Goal: Information Seeking & Learning: Learn about a topic

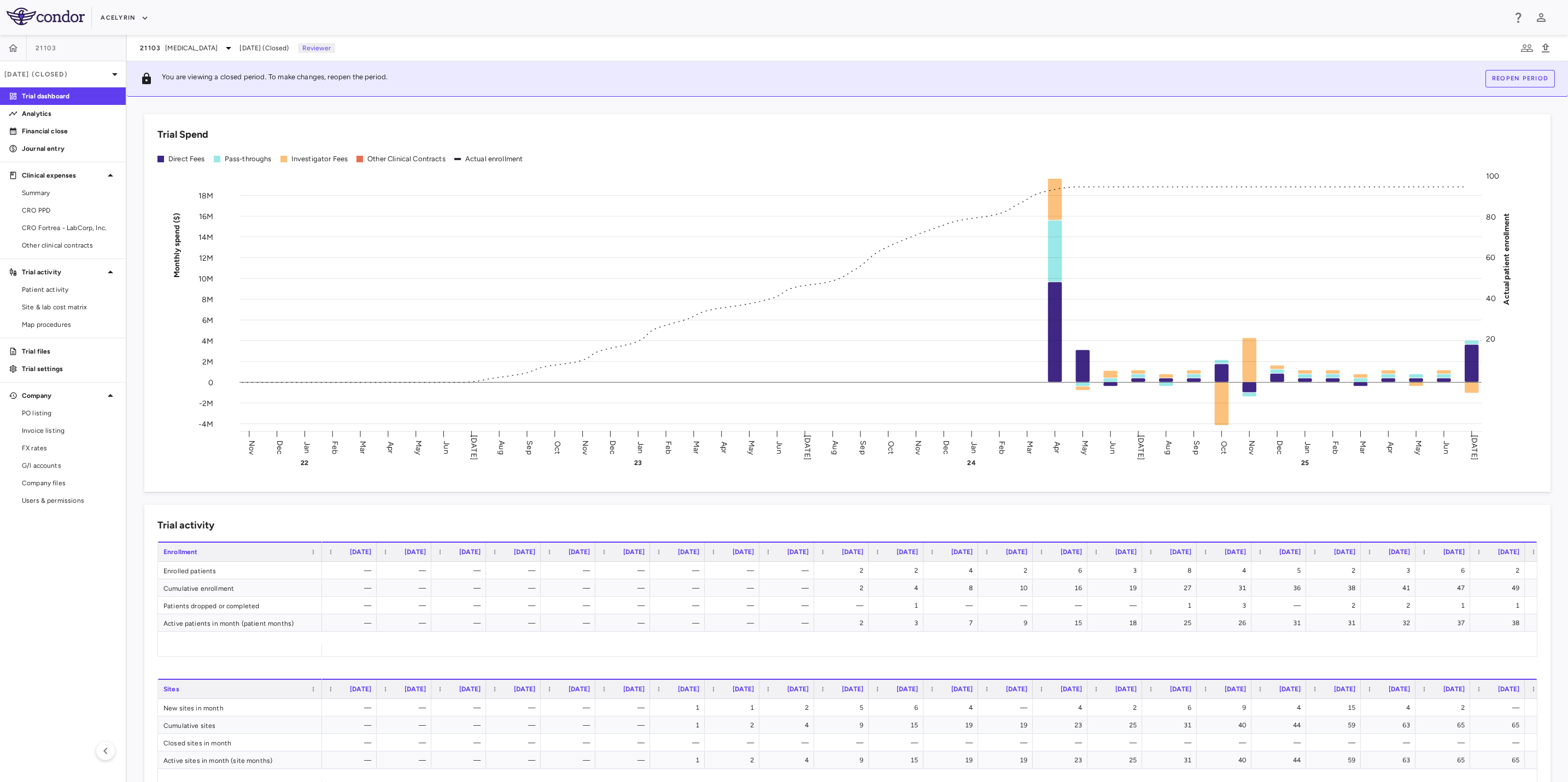
click at [67, 553] on aside "21103 [DATE] (Closed) Trial dashboard Analytics Financial close Journal entry C…" at bounding box center [63, 409] width 126 height 748
click at [12, 47] on icon "button" at bounding box center [13, 48] width 11 height 11
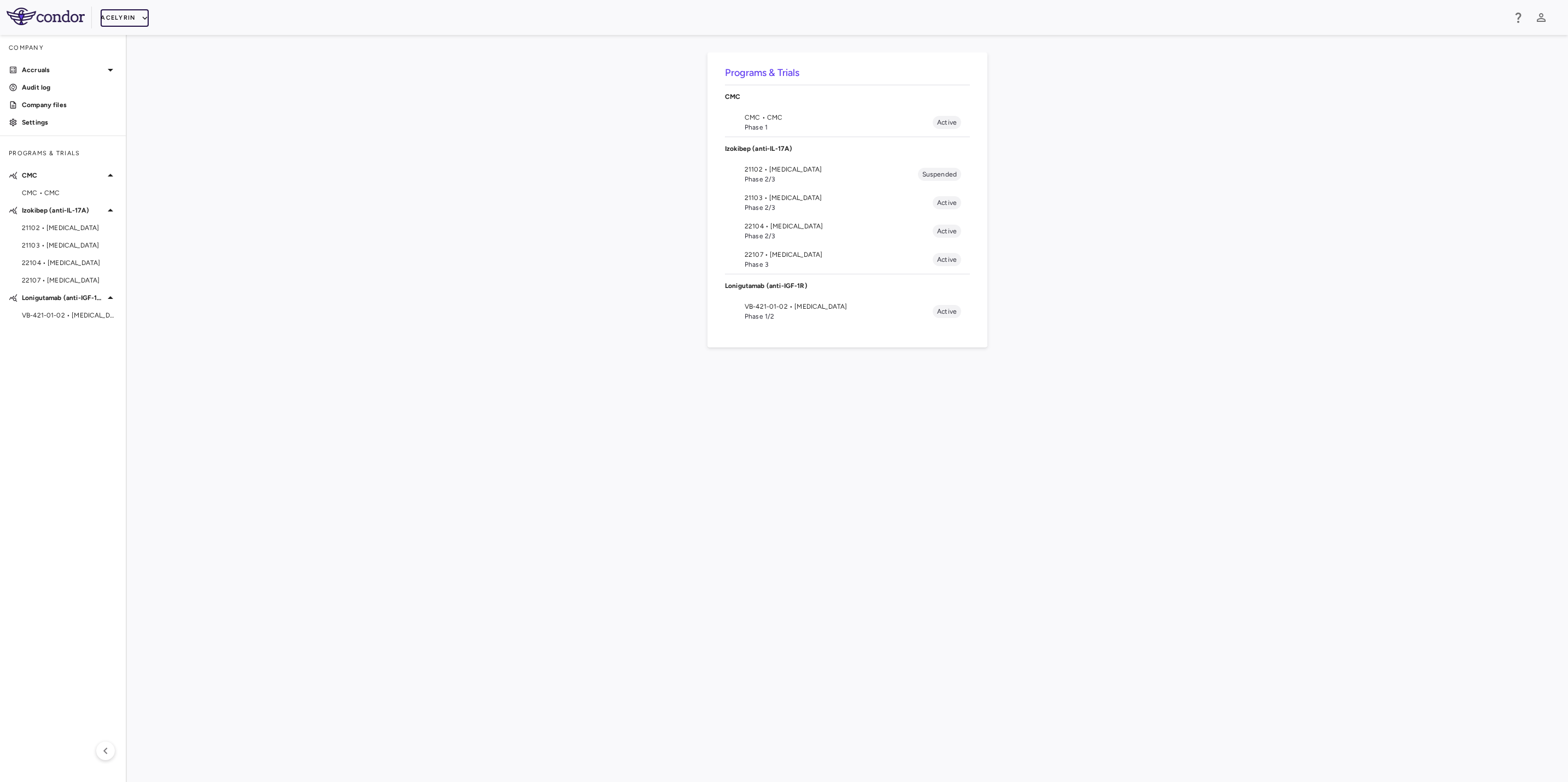
click at [144, 15] on icon "button" at bounding box center [145, 18] width 10 height 10
click at [307, 238] on div at bounding box center [784, 391] width 1568 height 782
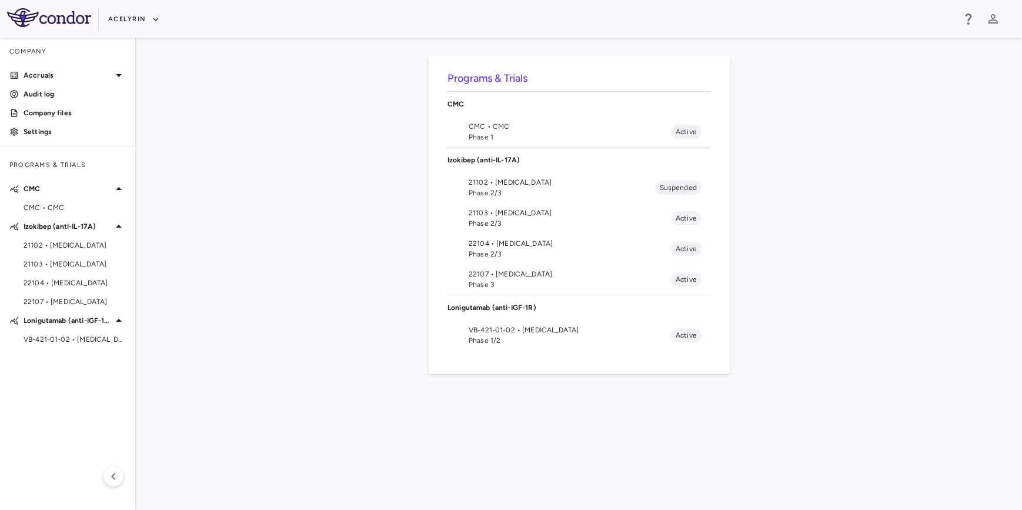
click at [235, 201] on div "Programs & Trials CMC CMC • CMC Phase 1 Active Izokibep (anti-IL-17A) 21102 • […" at bounding box center [579, 273] width 848 height 435
click at [153, 21] on icon "button" at bounding box center [156, 19] width 11 height 11
click at [206, 206] on div at bounding box center [511, 255] width 1022 height 510
click at [143, 24] on button "Acelyrin" at bounding box center [134, 19] width 52 height 19
click at [225, 196] on div at bounding box center [511, 255] width 1022 height 510
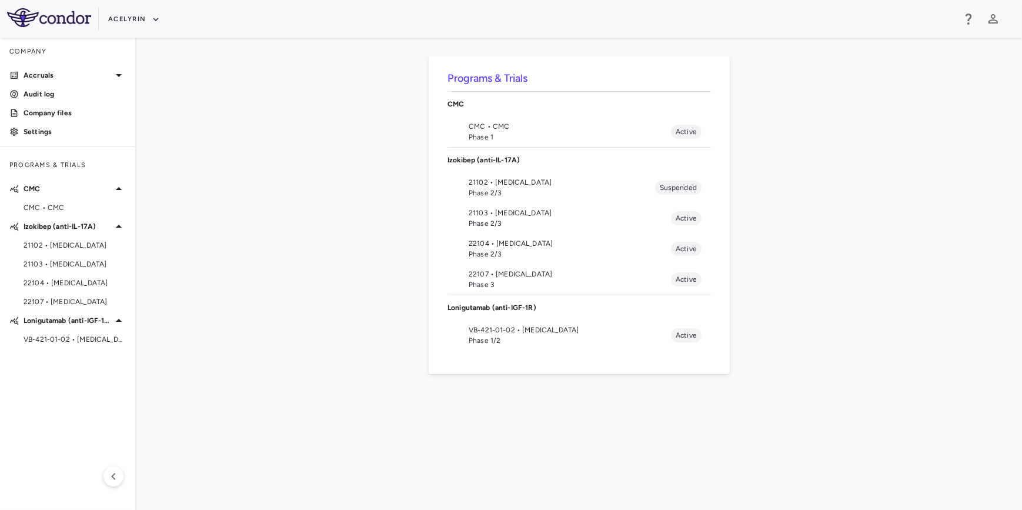
click at [352, 272] on div "Programs & Trials CMC CMC • CMC Phase 1 Active Izokibep (anti-IL-17A) 21102 • […" at bounding box center [579, 273] width 848 height 435
click at [528, 340] on span "Phase 1/2" at bounding box center [570, 340] width 202 height 11
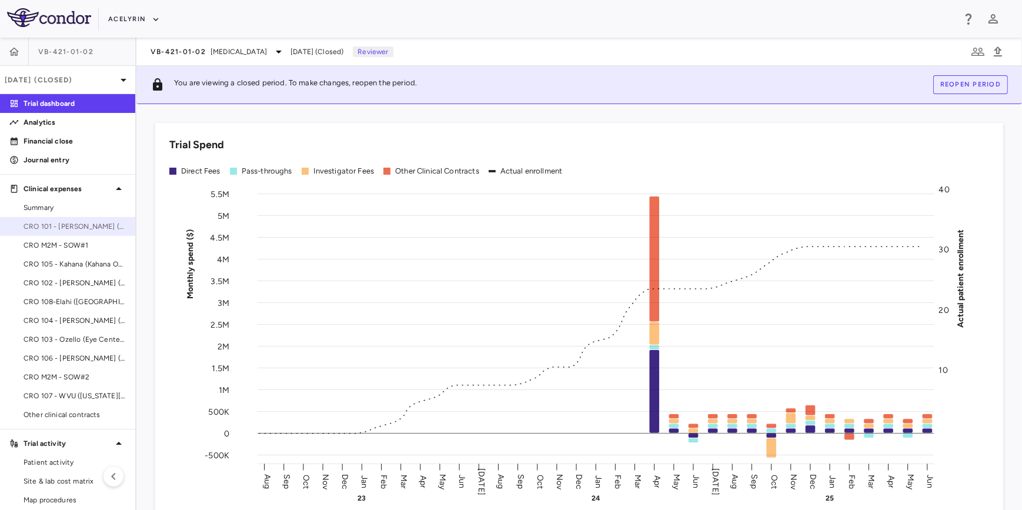
click at [82, 225] on span "CRO 101 - [PERSON_NAME] (East Coast Institute for Research)" at bounding box center [75, 226] width 102 height 11
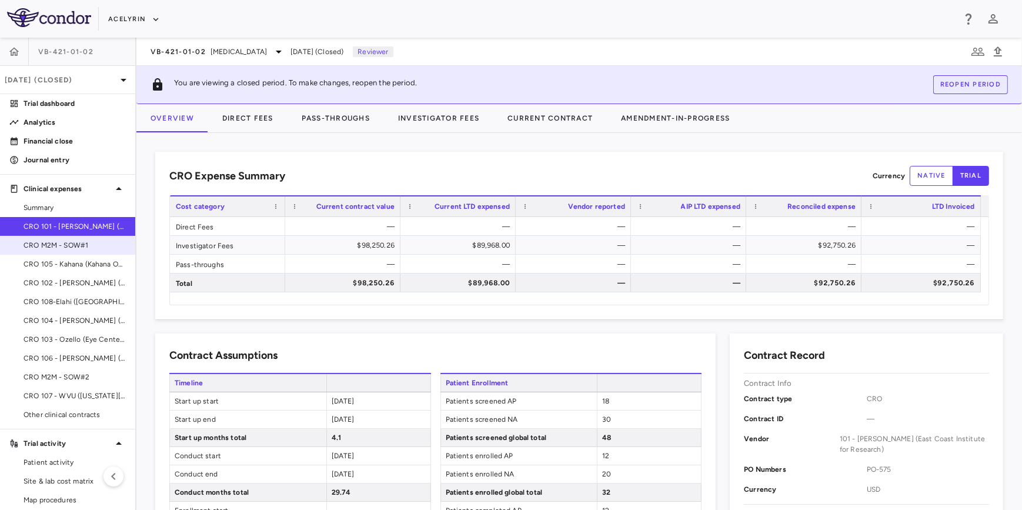
click at [71, 239] on link "CRO M2M - SOW#1" at bounding box center [67, 245] width 135 height 18
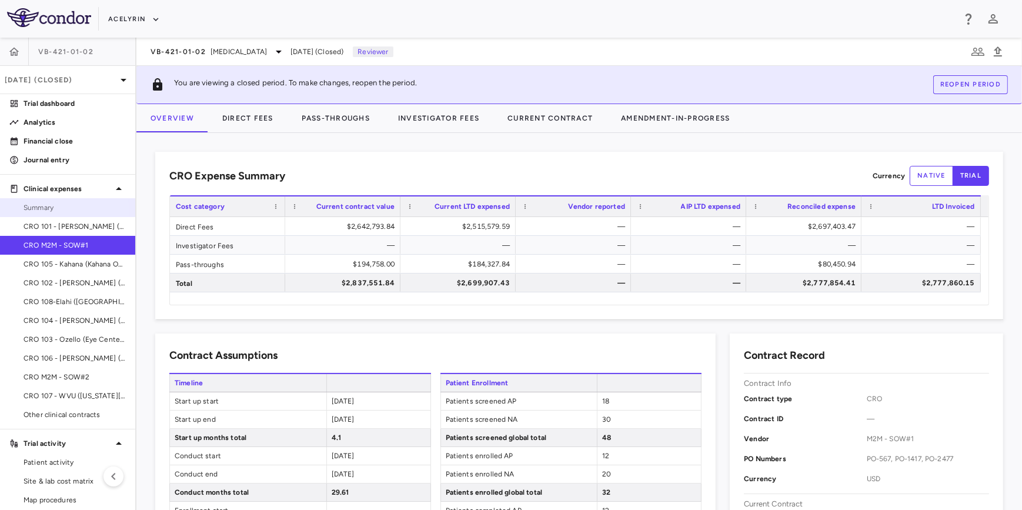
click at [51, 212] on span "Summary" at bounding box center [75, 207] width 102 height 11
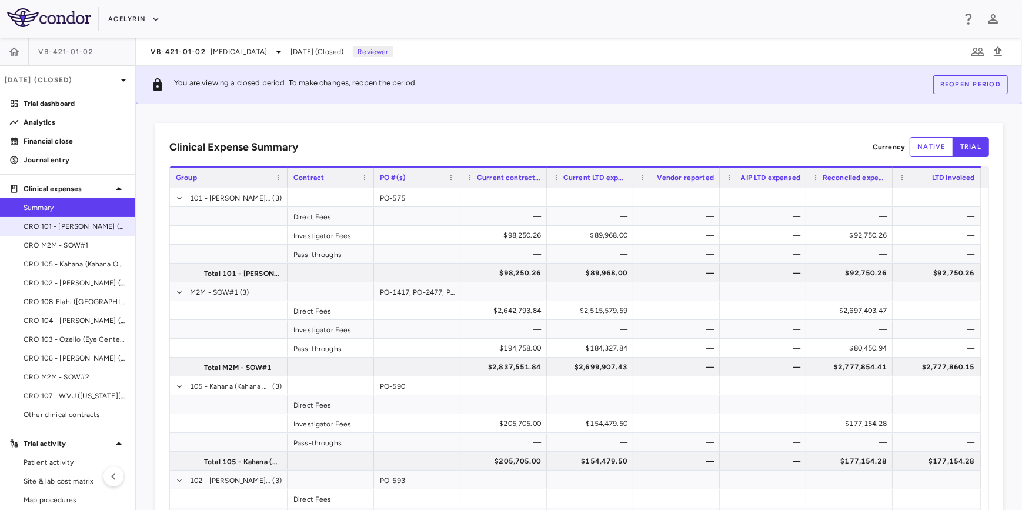
click at [65, 229] on span "CRO 101 - [PERSON_NAME] (East Coast Institute for Research)" at bounding box center [75, 226] width 102 height 11
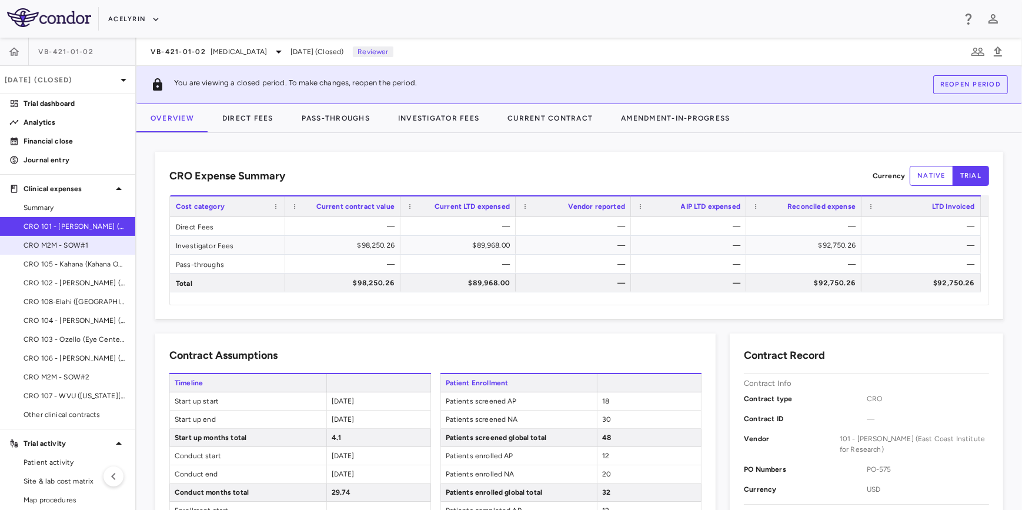
click at [64, 244] on span "CRO M2M - SOW#1" at bounding box center [75, 245] width 102 height 11
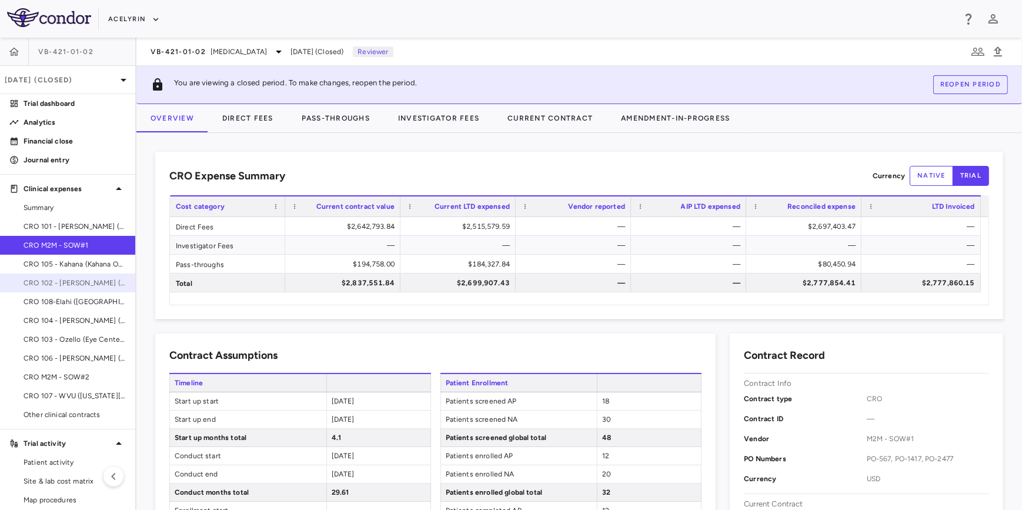
click at [58, 283] on span "CRO 102 - [PERSON_NAME] (Raymour Investments)" at bounding box center [75, 283] width 102 height 11
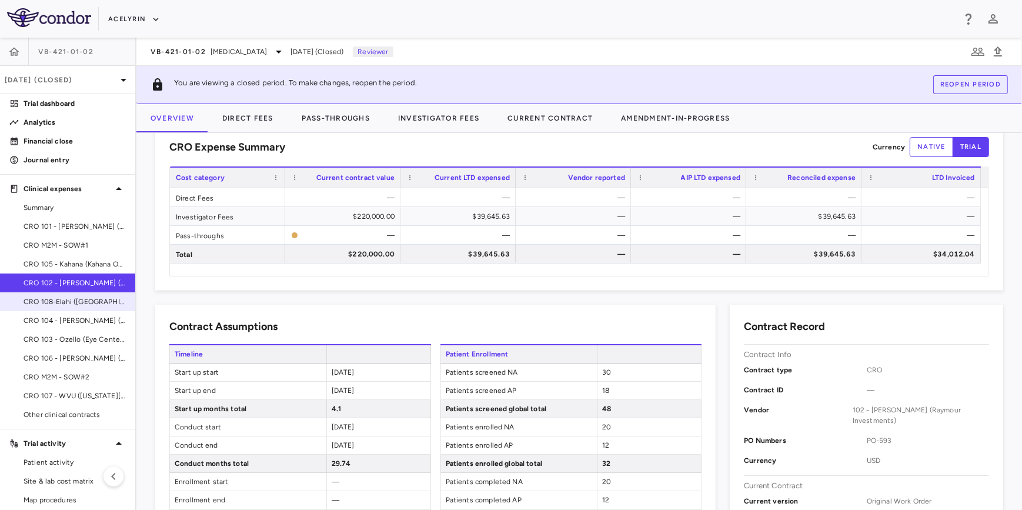
scroll to position [53, 0]
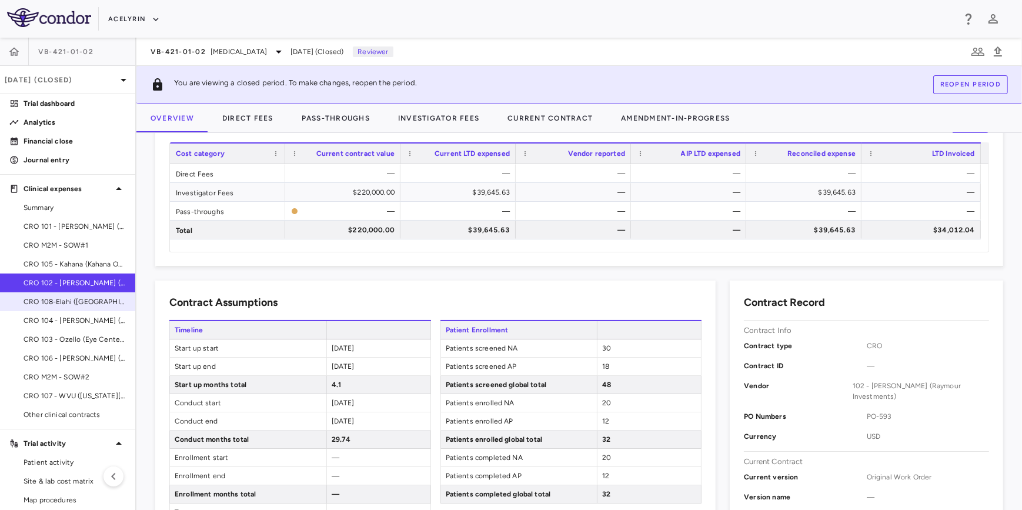
click at [79, 300] on span "CRO 108-Elahi ([GEOGRAPHIC_DATA] Aesthetic Surgery" at bounding box center [75, 301] width 102 height 11
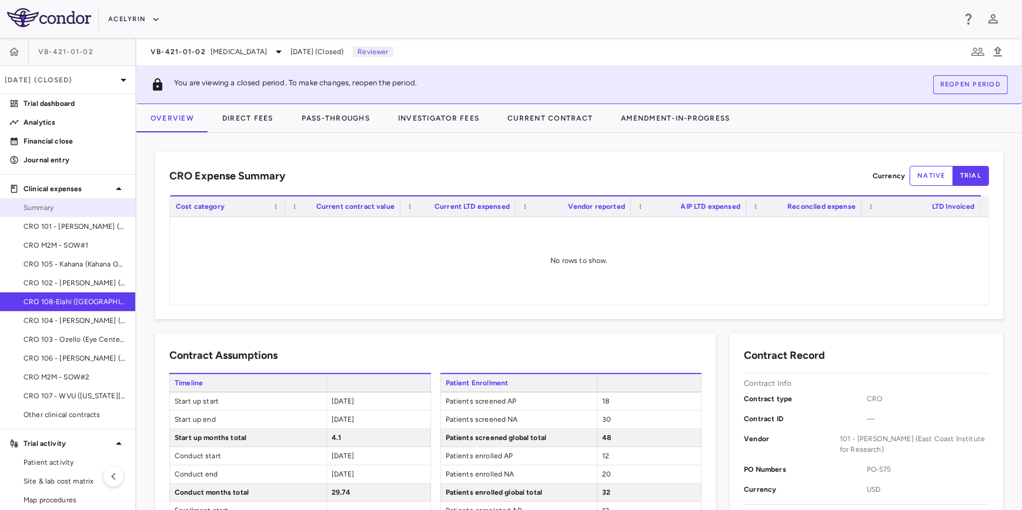
click at [34, 205] on span "Summary" at bounding box center [75, 207] width 102 height 11
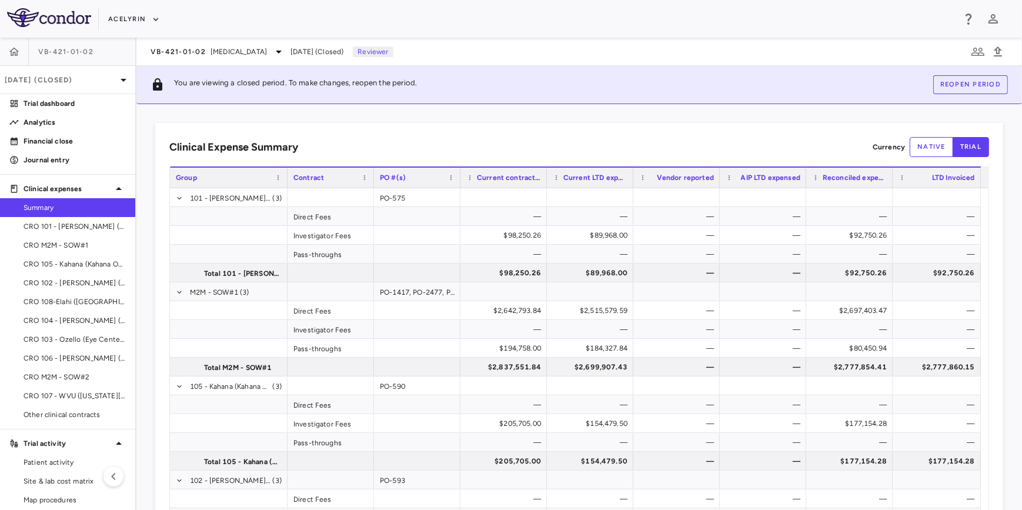
click at [512, 115] on div "Clinical Expense Summary Currency native trial Drag here to set column labels G…" at bounding box center [579, 307] width 886 height 406
click at [23, 53] on button "button" at bounding box center [14, 52] width 28 height 28
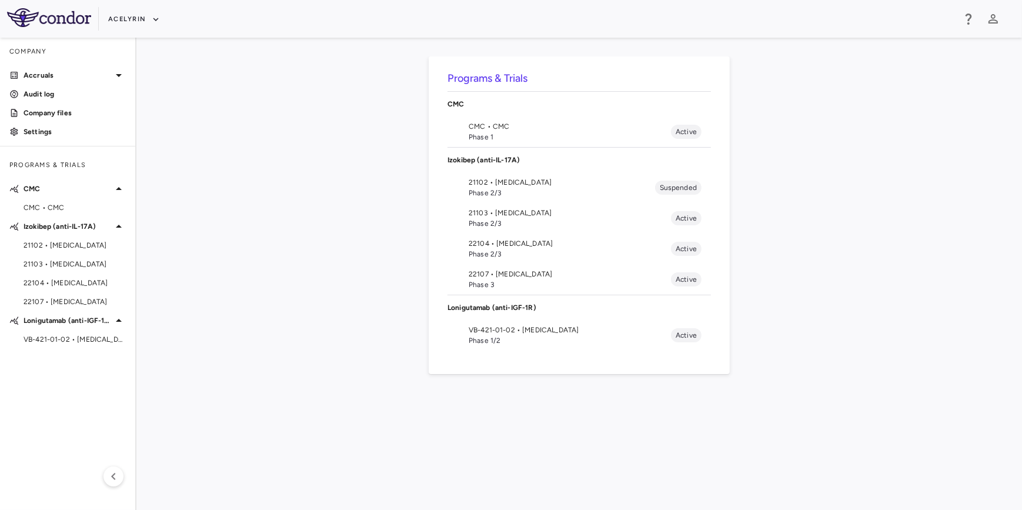
click at [228, 242] on div "Programs & Trials CMC CMC • CMC Phase 1 Active Izokibep (anti-IL-17A) 21102 • […" at bounding box center [579, 273] width 848 height 435
click at [290, 258] on div "Programs & Trials CMC CMC • CMC Phase 1 Active Izokibep (anti-IL-17A) 21102 • […" at bounding box center [579, 273] width 848 height 435
click at [505, 217] on span "21103 • [MEDICAL_DATA]" at bounding box center [570, 213] width 202 height 11
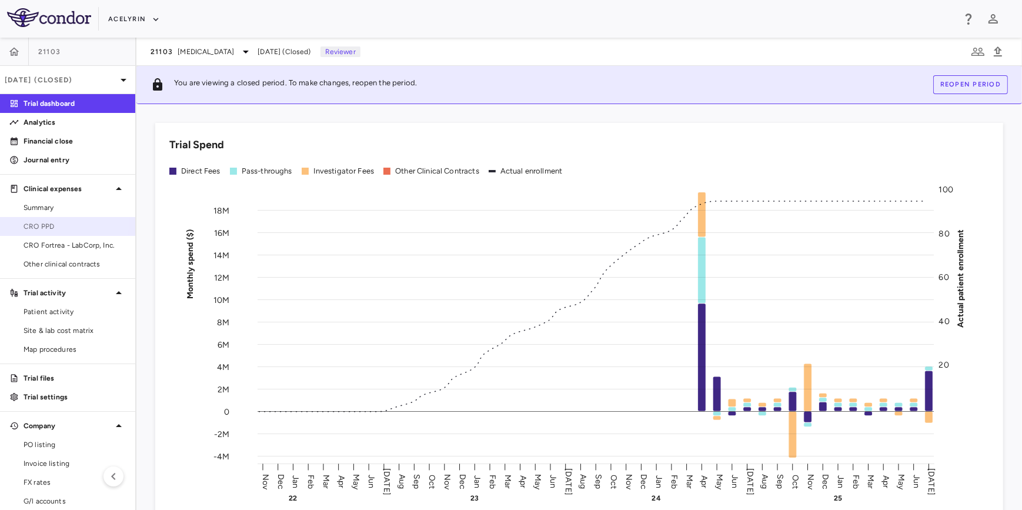
click at [47, 221] on span "CRO PPD" at bounding box center [75, 226] width 102 height 11
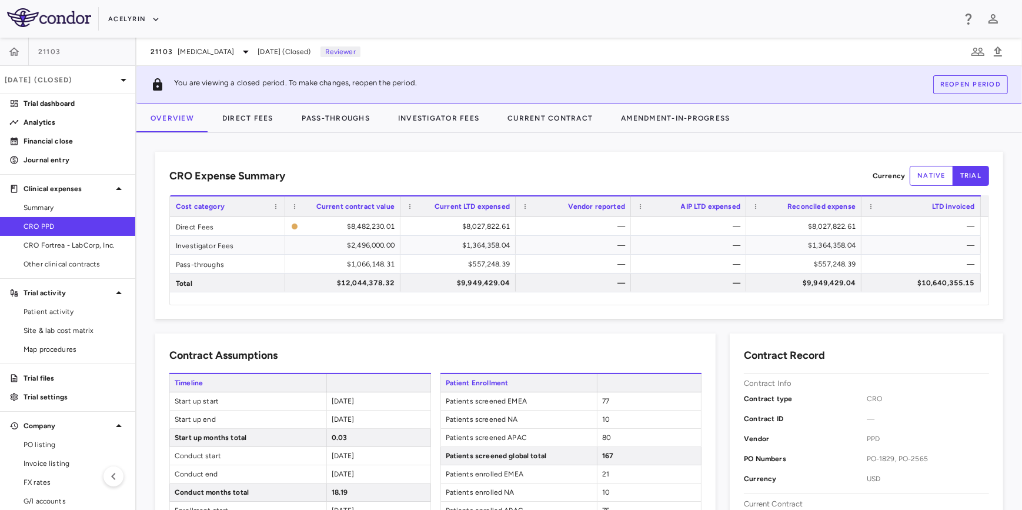
click at [392, 157] on div "CRO Expense Summary Currency native trial Drag here to set row groups Drag here…" at bounding box center [579, 236] width 848 height 168
click at [263, 116] on button "Direct Fees" at bounding box center [247, 118] width 79 height 28
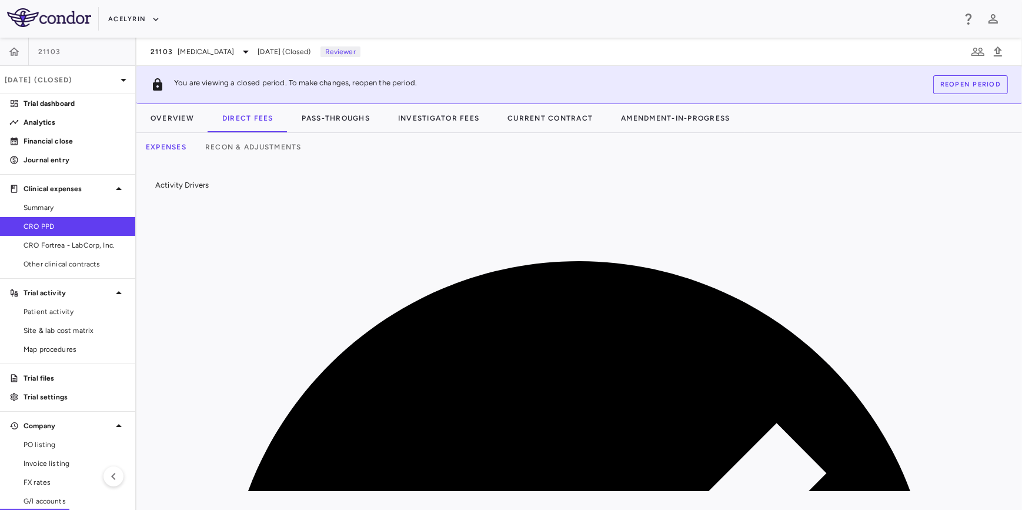
drag, startPoint x: 295, startPoint y: 372, endPoint x: 275, endPoint y: 372, distance: 20.0
drag, startPoint x: 472, startPoint y: 491, endPoint x: 500, endPoint y: 493, distance: 27.7
click at [500, 493] on div "Activity Drivers 259/259 assigned Currency native trial 0 Service Category Drag…" at bounding box center [579, 335] width 886 height 349
click at [272, 151] on button "Recon & Adjustments" at bounding box center [253, 147] width 115 height 28
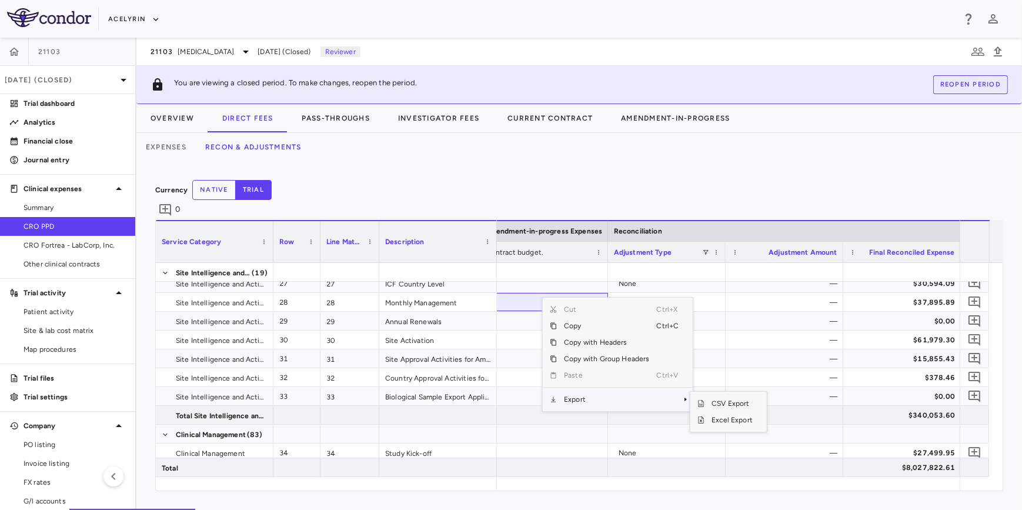
click at [582, 395] on span "Export" at bounding box center [606, 399] width 99 height 16
click at [717, 414] on span "Excel Export" at bounding box center [731, 420] width 55 height 16
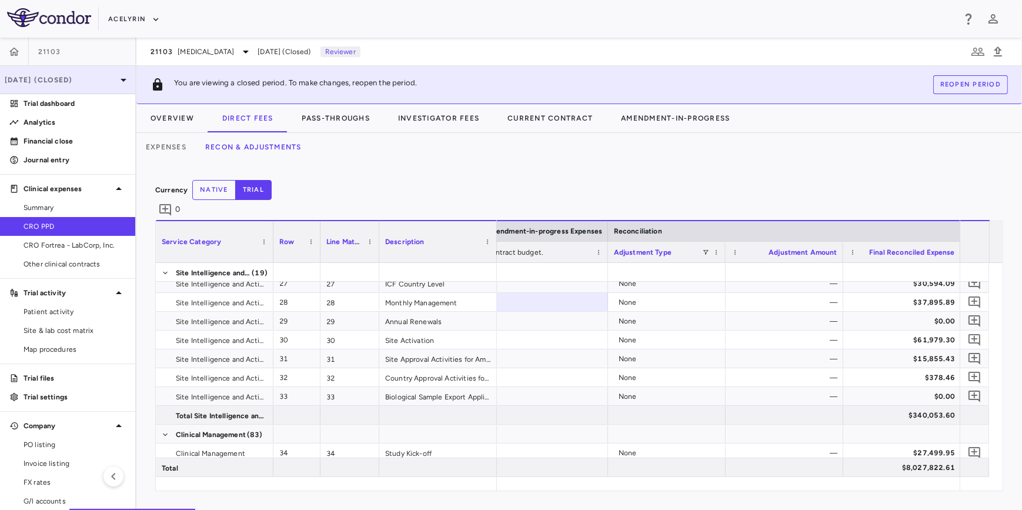
click at [59, 78] on p "[DATE] (Closed)" at bounding box center [61, 80] width 112 height 11
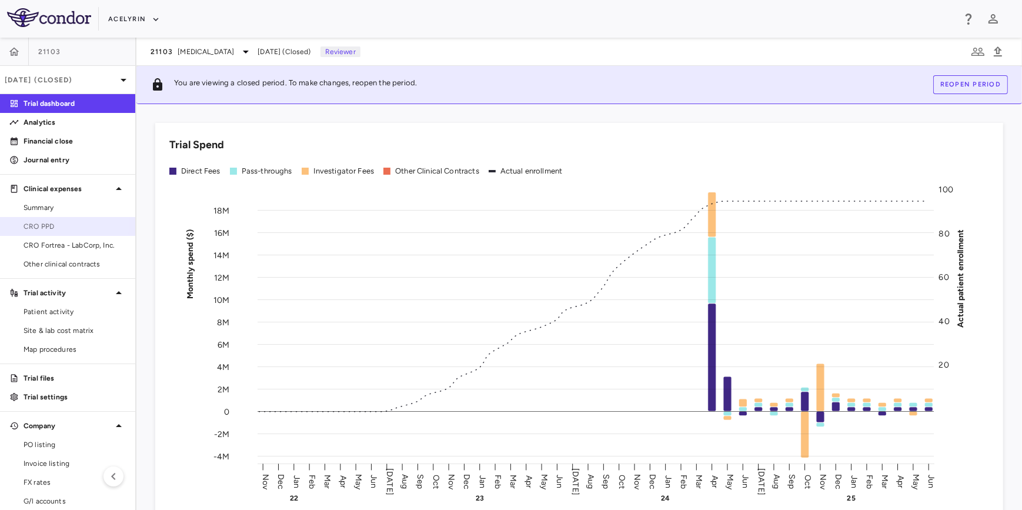
click at [49, 223] on span "CRO PPD" at bounding box center [75, 226] width 102 height 11
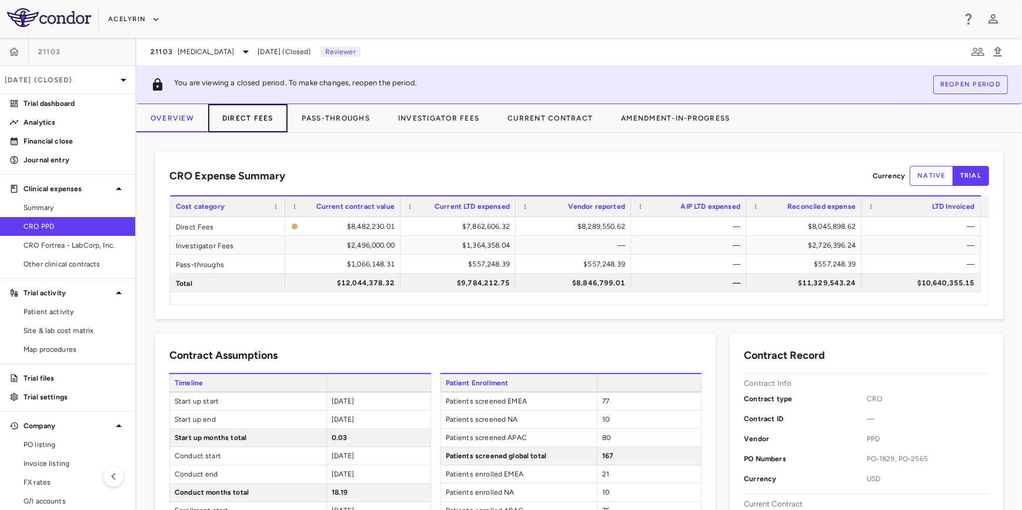
click at [243, 119] on button "Direct Fees" at bounding box center [247, 118] width 79 height 28
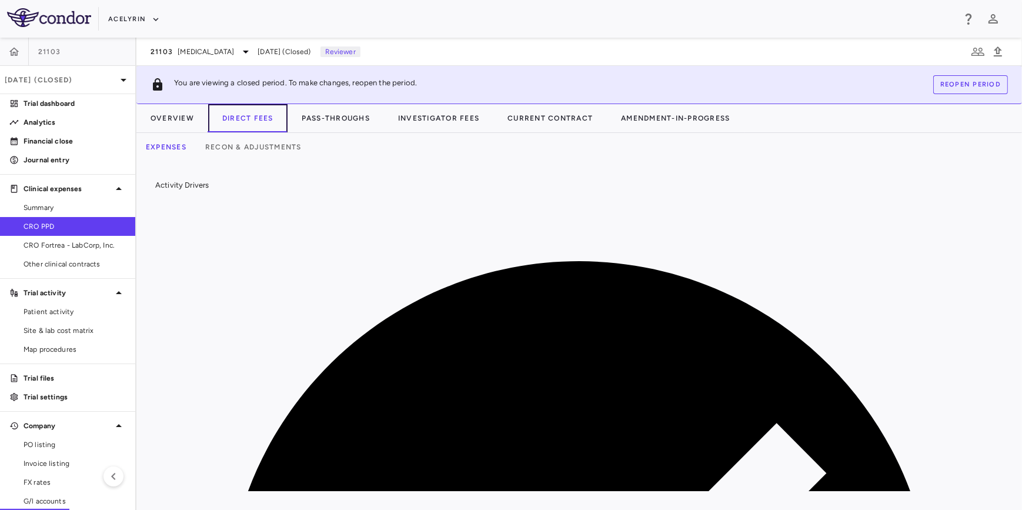
scroll to position [0, 778]
click at [280, 141] on button "Recon & Adjustments" at bounding box center [253, 147] width 115 height 28
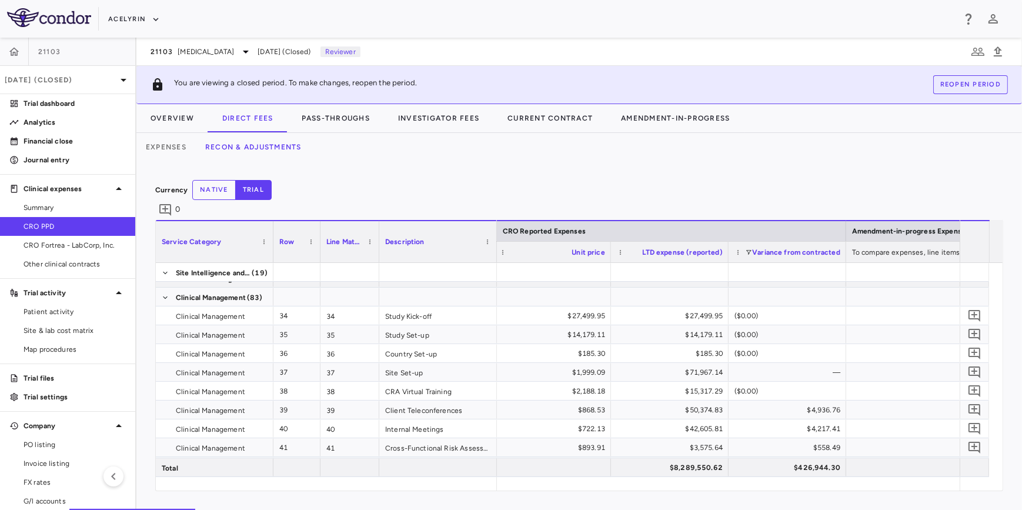
scroll to position [694, 0]
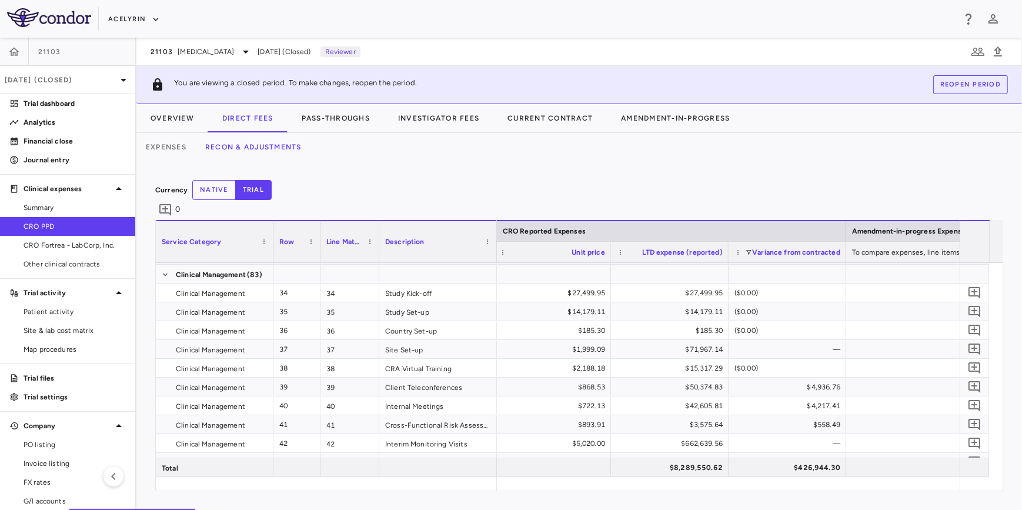
click at [426, 206] on div "Currency native trial 0" at bounding box center [579, 200] width 848 height 40
click at [336, 119] on button "Pass-Throughs" at bounding box center [336, 118] width 96 height 28
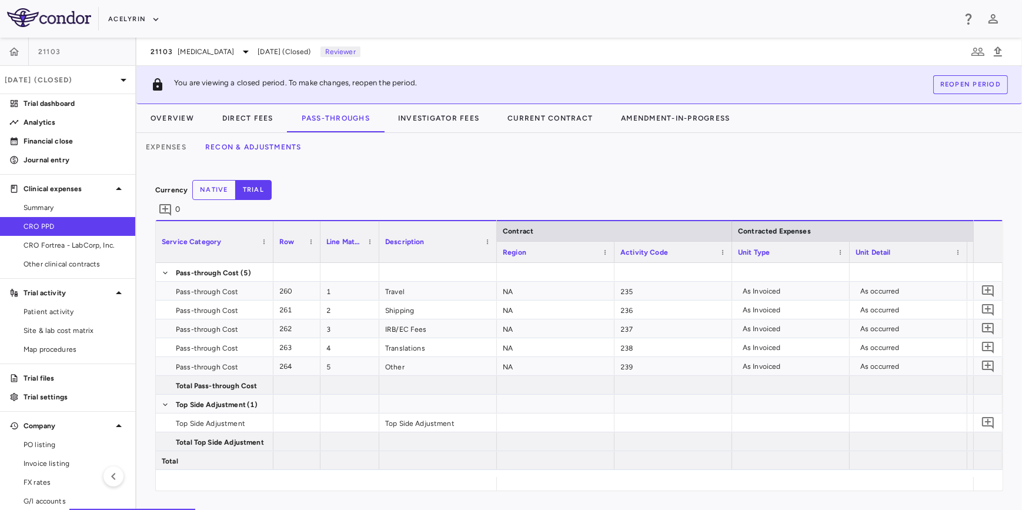
click at [418, 192] on div "Currency native trial 0" at bounding box center [579, 200] width 848 height 40
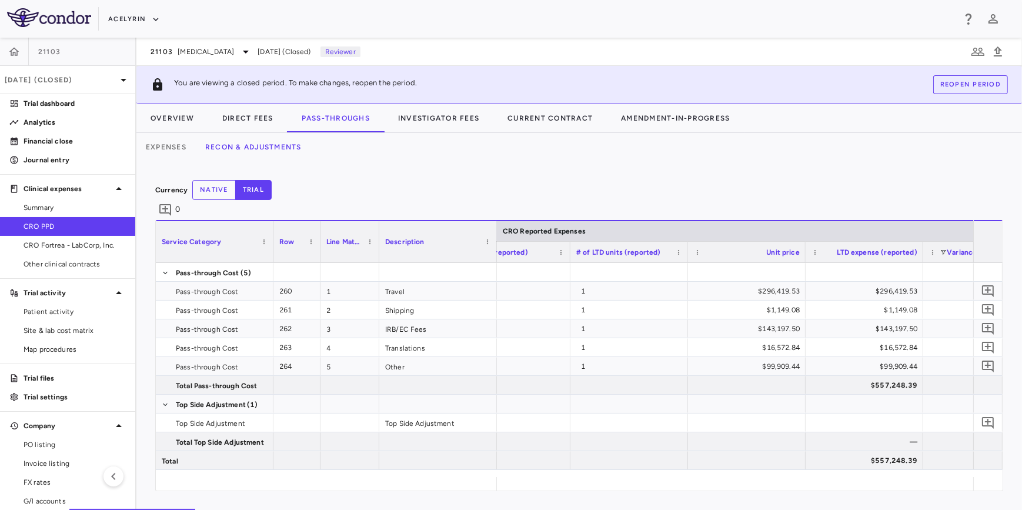
scroll to position [0, 1963]
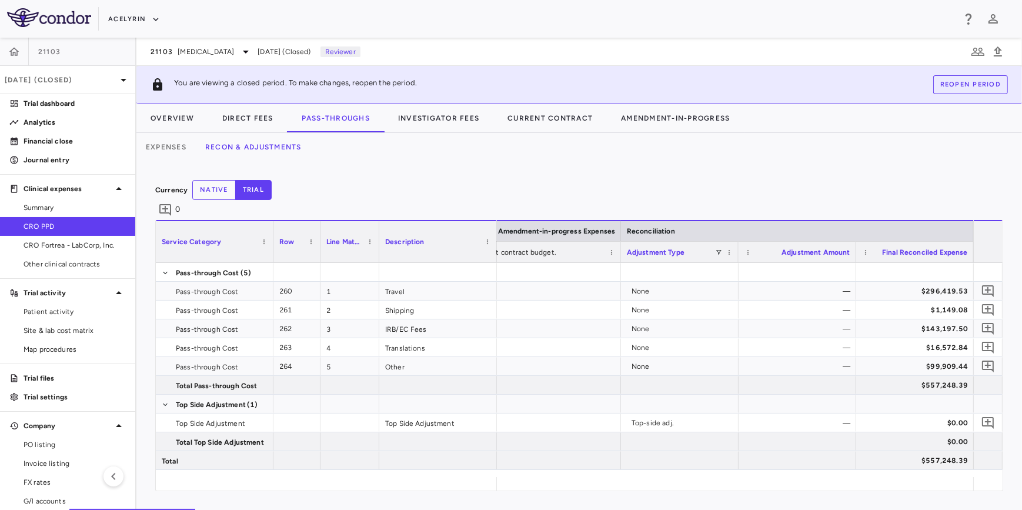
click at [477, 192] on div "Currency native trial 0" at bounding box center [579, 200] width 848 height 40
click at [386, 176] on div "Currency native trial 0 Service Category Drag here to set column labels Service…" at bounding box center [579, 335] width 886 height 349
click at [447, 122] on button "Investigator Fees" at bounding box center [438, 118] width 109 height 28
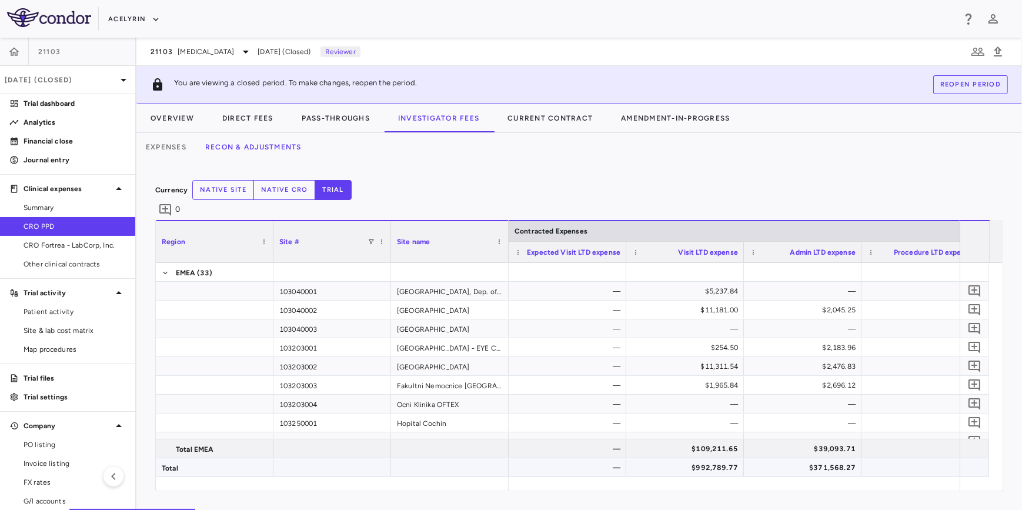
click at [580, 476] on div "Region Site # Site name Contracted Expenses" at bounding box center [579, 355] width 847 height 270
click at [360, 175] on div "Currency native site native cro trial 0 Region Drag here to set column labels R…" at bounding box center [579, 335] width 886 height 349
click at [154, 146] on button "Expenses" at bounding box center [165, 147] width 59 height 28
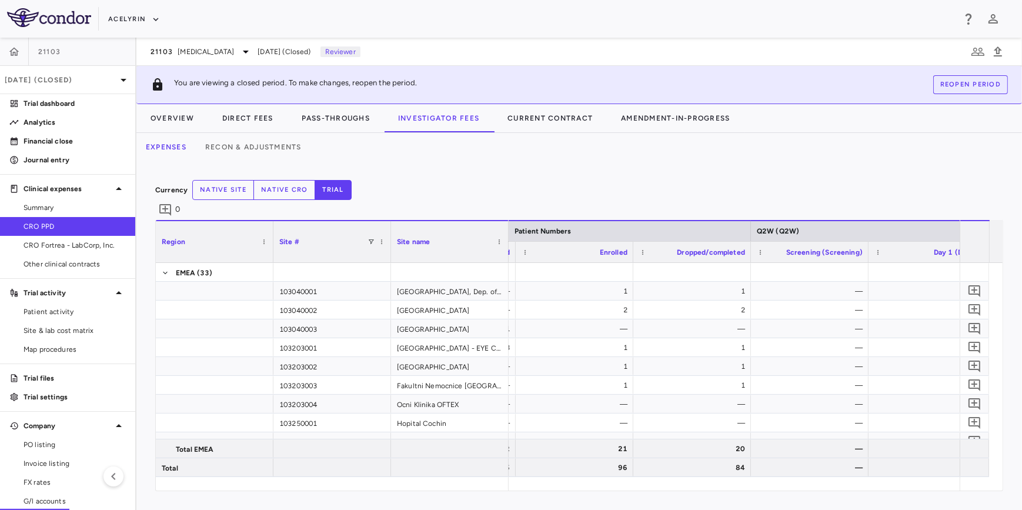
scroll to position [0, 711]
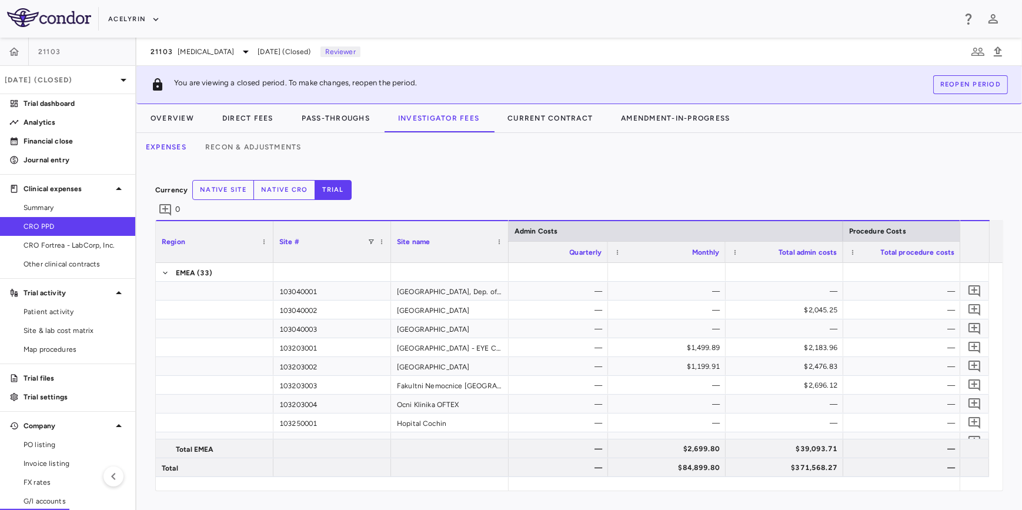
click at [535, 180] on div "Currency native site native cro trial 0" at bounding box center [579, 200] width 848 height 40
click at [376, 185] on div "Currency native site native cro trial 0" at bounding box center [579, 200] width 848 height 40
drag, startPoint x: 400, startPoint y: 185, endPoint x: 414, endPoint y: 185, distance: 14.1
click at [408, 185] on div "Currency native site native cro trial 0" at bounding box center [579, 200] width 848 height 40
click at [574, 187] on div "Currency native site native cro trial 0" at bounding box center [579, 200] width 848 height 40
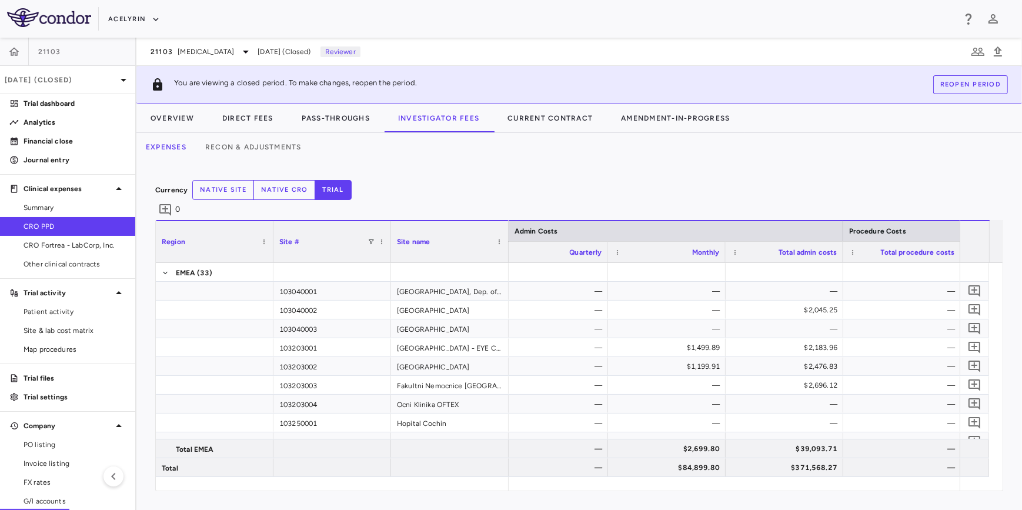
click at [417, 183] on div "Currency native site native cro trial 0" at bounding box center [579, 200] width 848 height 40
click at [31, 209] on span "Summary" at bounding box center [75, 207] width 102 height 11
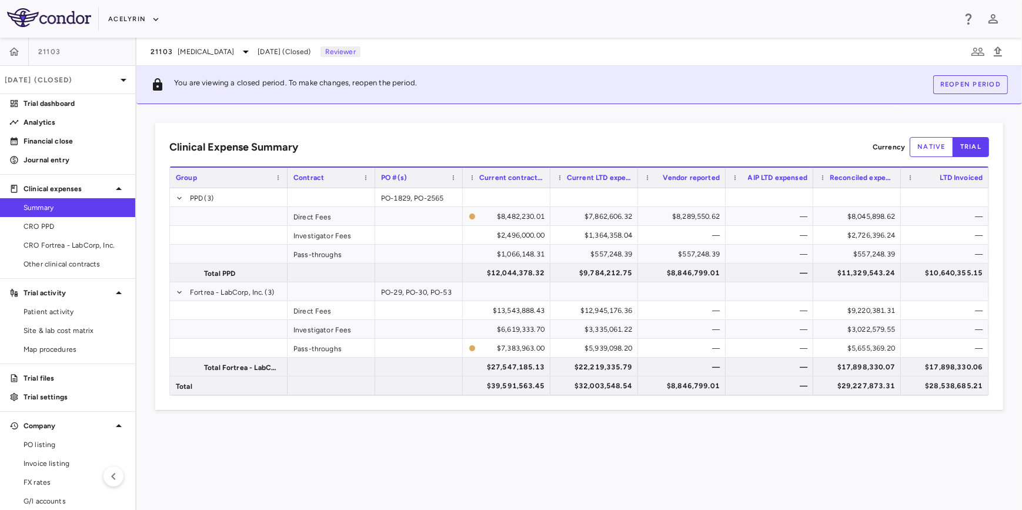
click at [452, 446] on div "Clinical Expense Summary Currency native trial Drag here to set column labels G…" at bounding box center [579, 307] width 886 height 406
click at [562, 443] on div "Clinical Expense Summary Currency native trial Drag here to set column labels G…" at bounding box center [579, 307] width 886 height 406
click at [460, 443] on div "Clinical Expense Summary Currency native trial Drag here to set column labels G…" at bounding box center [579, 307] width 886 height 406
click at [14, 47] on icon "button" at bounding box center [14, 51] width 10 height 8
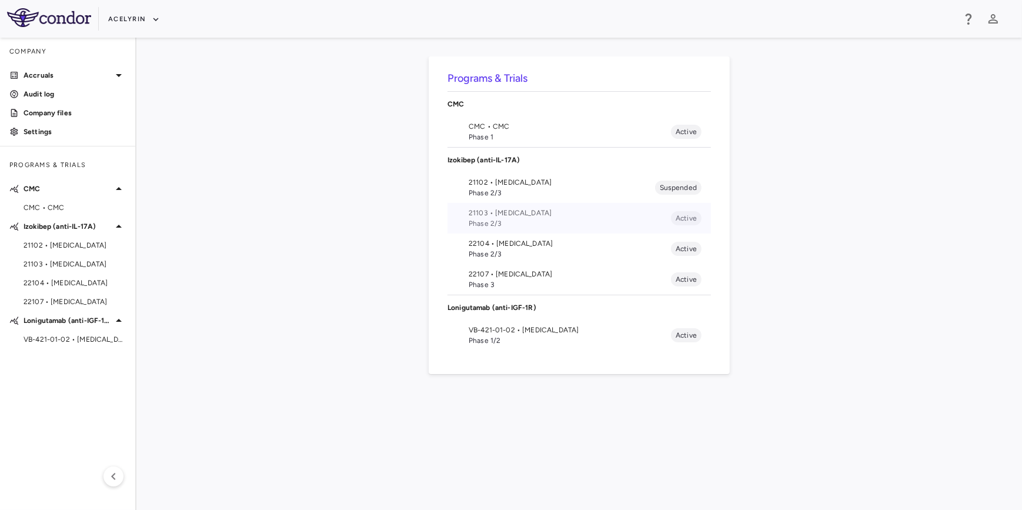
click at [522, 211] on span "21103 • [MEDICAL_DATA]" at bounding box center [570, 213] width 202 height 11
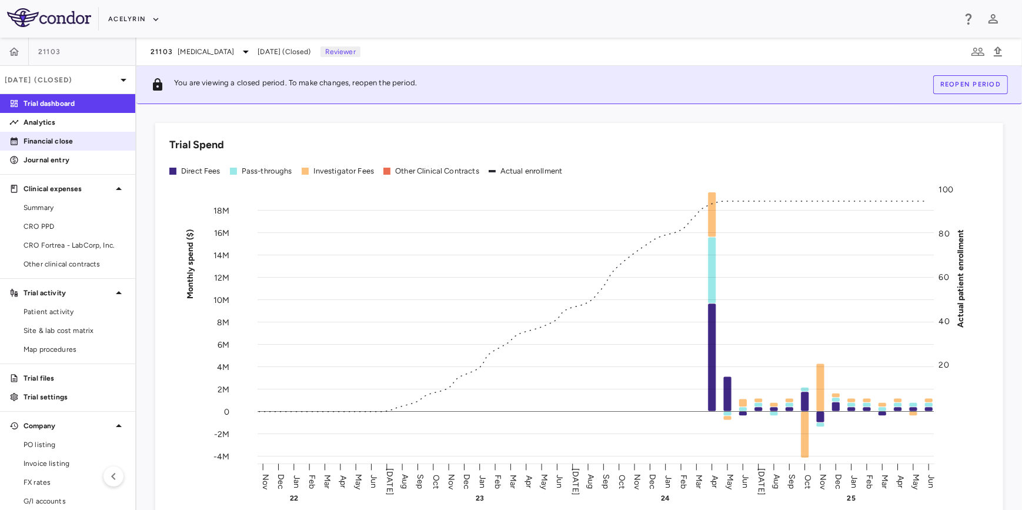
click at [41, 142] on p "Financial close" at bounding box center [75, 141] width 102 height 11
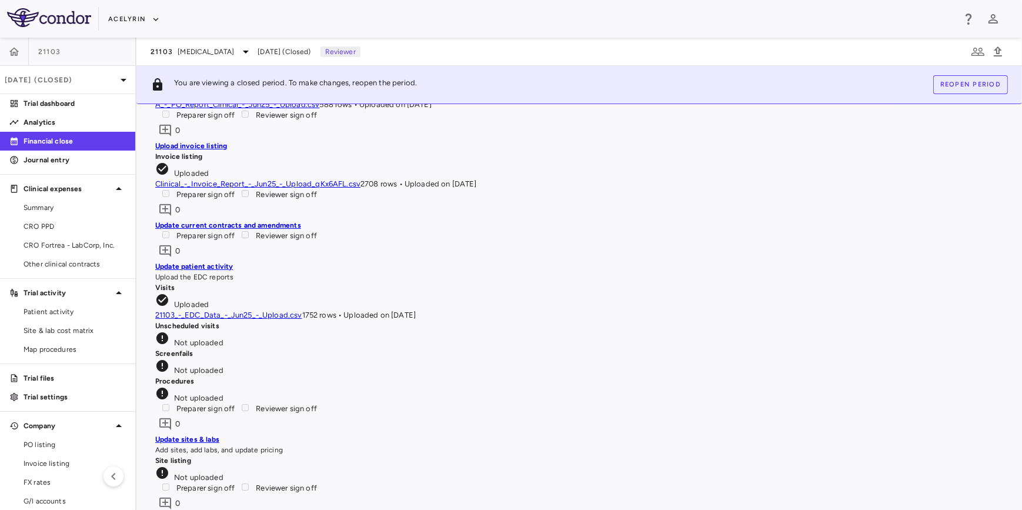
scroll to position [801, 0]
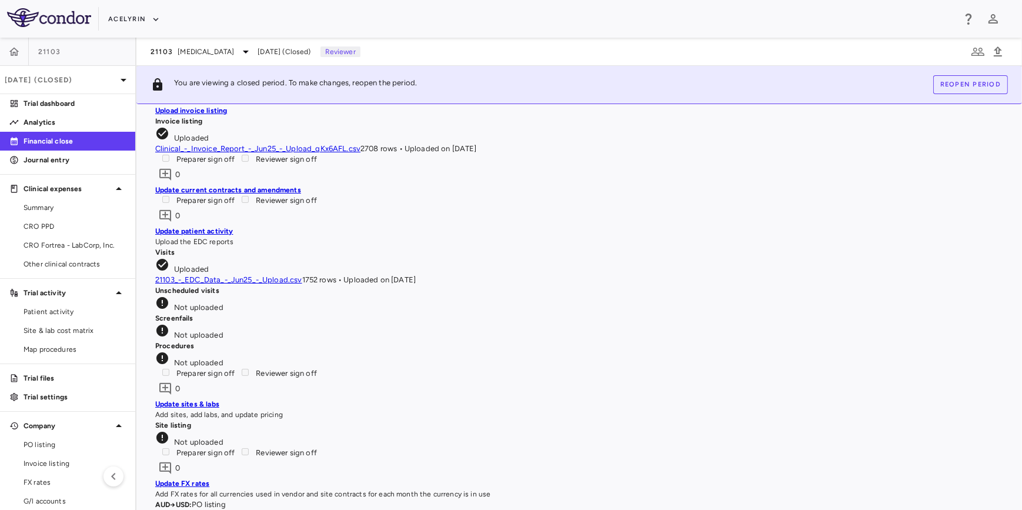
click at [246, 247] on div "Update patient activity Upload the EDC reports" at bounding box center [579, 236] width 848 height 21
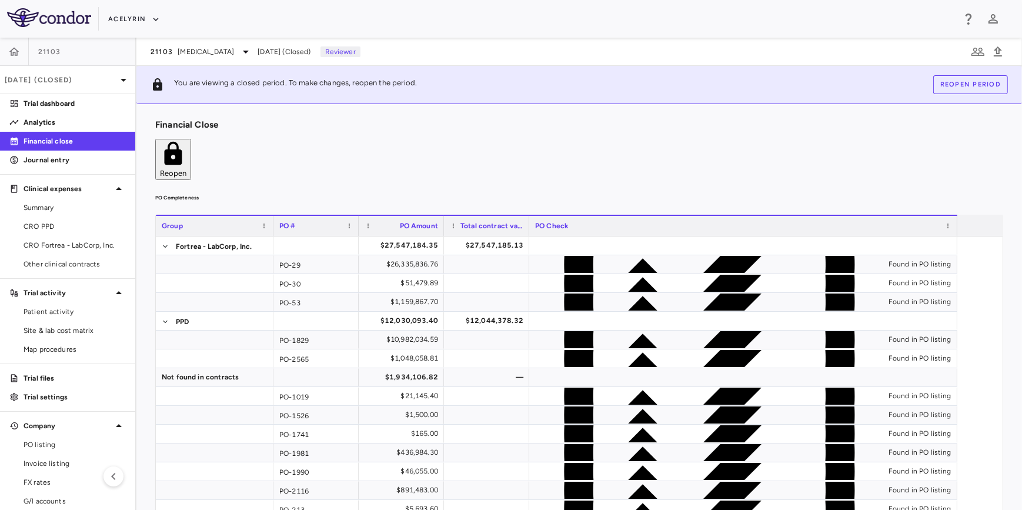
scroll to position [0, 0]
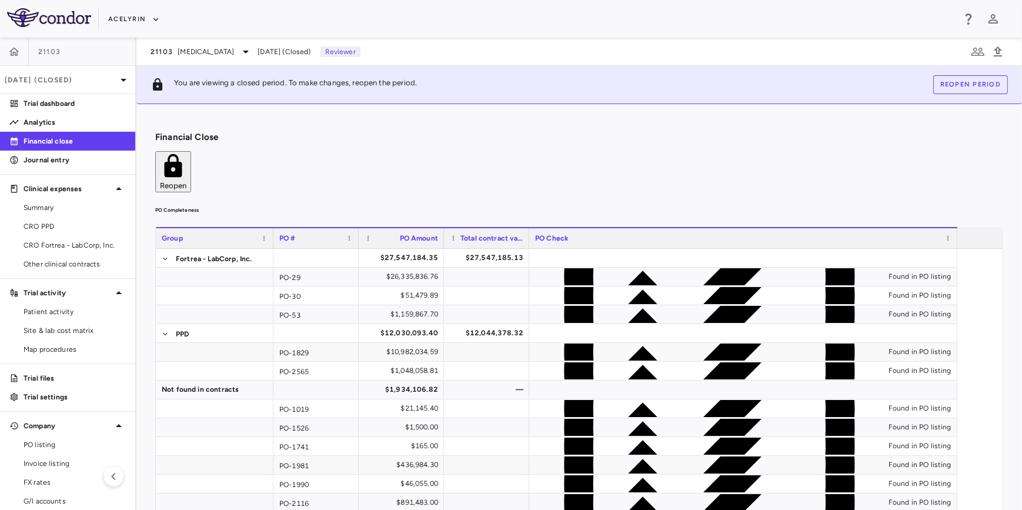
drag, startPoint x: 533, startPoint y: 161, endPoint x: 657, endPoint y: 166, distance: 123.6
click at [537, 205] on div "PO Completeness Vendor Drag here to set column labels Group PO # PO Amount" at bounding box center [579, 472] width 848 height 534
drag, startPoint x: 733, startPoint y: 162, endPoint x: 591, endPoint y: 159, distance: 141.7
click at [706, 205] on div "PO Completeness Vendor Drag here to set column labels Group PO # PO Amount" at bounding box center [579, 472] width 848 height 534
click at [591, 205] on div "PO Completeness Vendor Drag here to set column labels Group PO # PO Amount" at bounding box center [579, 472] width 848 height 534
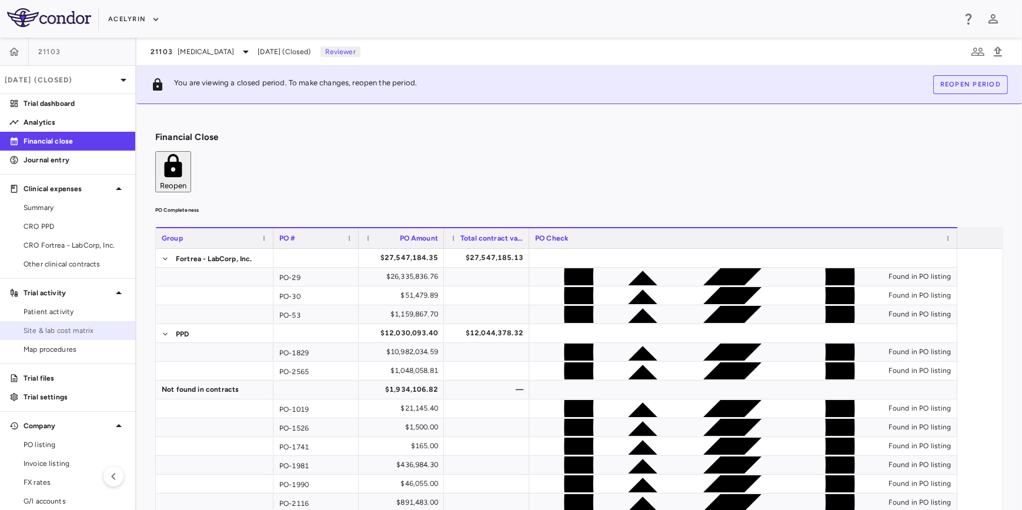
click at [51, 331] on span "Site & lab cost matrix" at bounding box center [75, 330] width 102 height 11
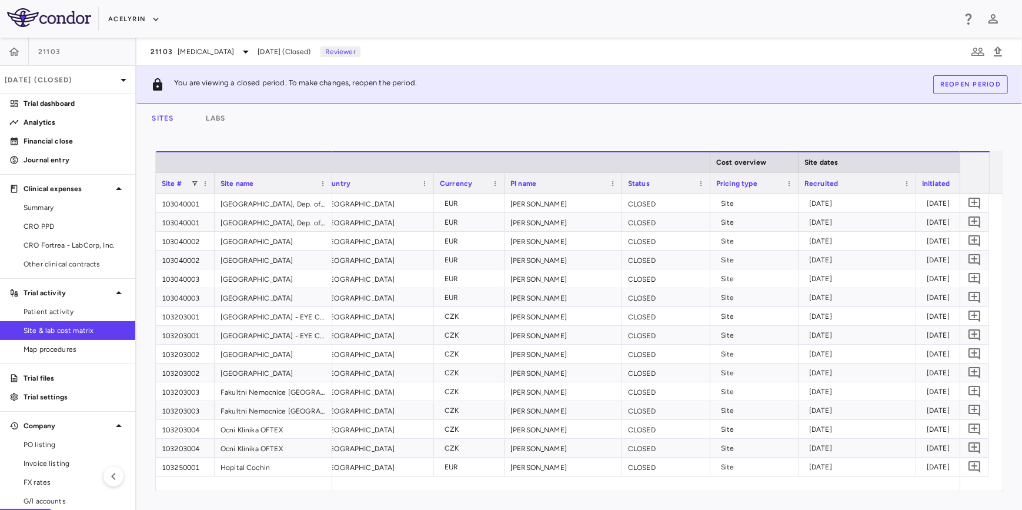
scroll to position [0, 336]
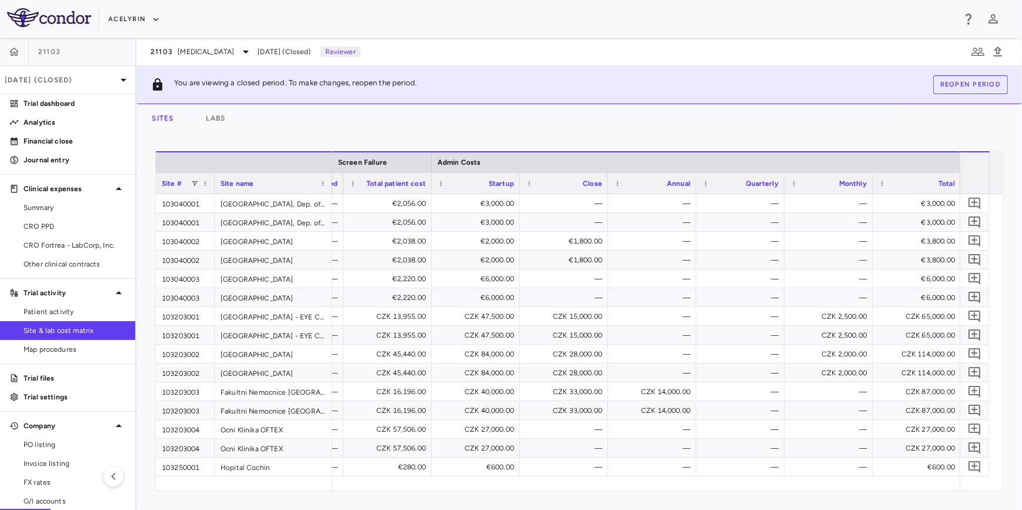
click at [509, 126] on div "Sites Labs" at bounding box center [579, 118] width 886 height 28
click at [13, 202] on link "Summary" at bounding box center [67, 208] width 135 height 18
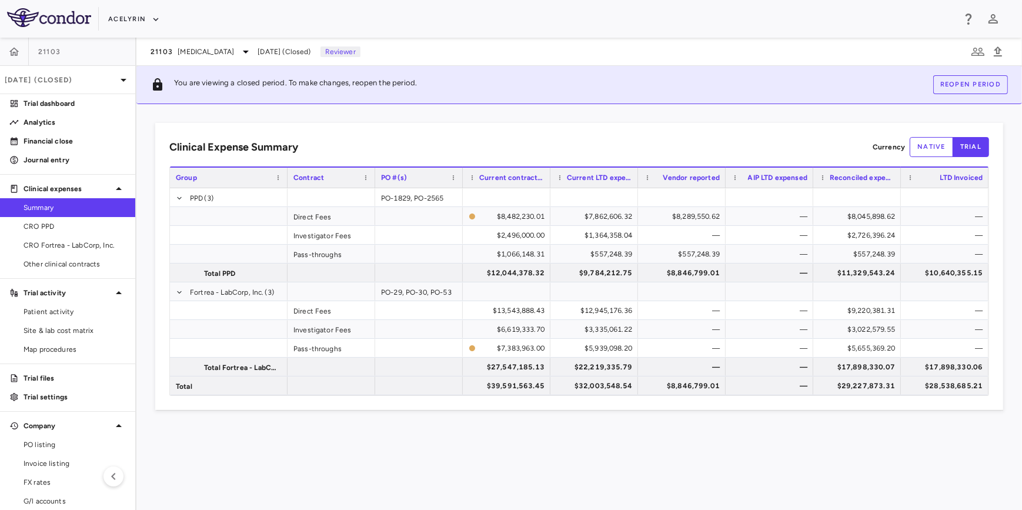
click at [492, 116] on div "Clinical Expense Summary Currency native trial Drag here to set column labels G…" at bounding box center [579, 307] width 886 height 406
click at [16, 54] on icon "button" at bounding box center [14, 51] width 10 height 8
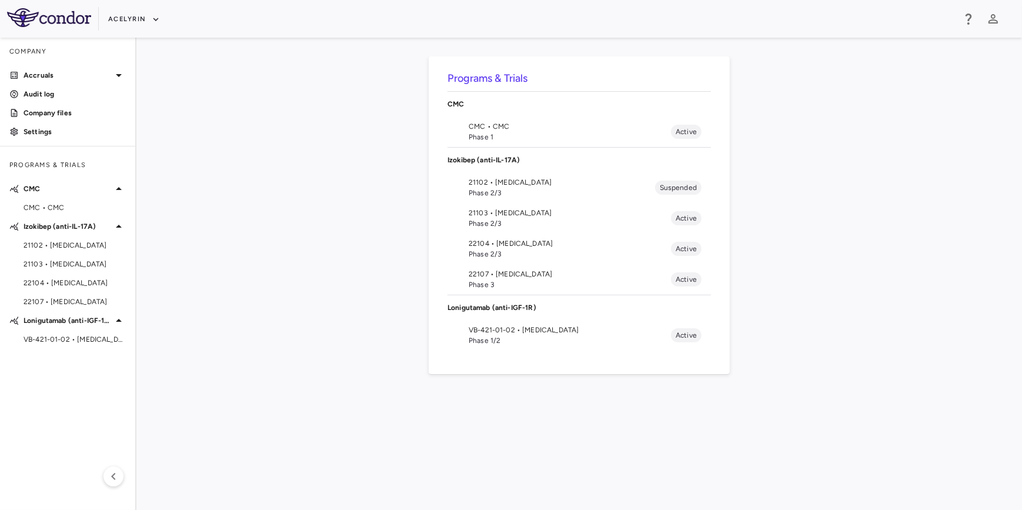
click at [332, 329] on div "Programs & Trials CMC CMC • CMC Phase 1 Active Izokibep (anti-IL-17A) 21102 • […" at bounding box center [579, 273] width 848 height 435
click at [131, 21] on button "Acelyrin" at bounding box center [134, 19] width 52 height 19
click at [162, 62] on li "Acelyrin - CMC" at bounding box center [157, 60] width 98 height 18
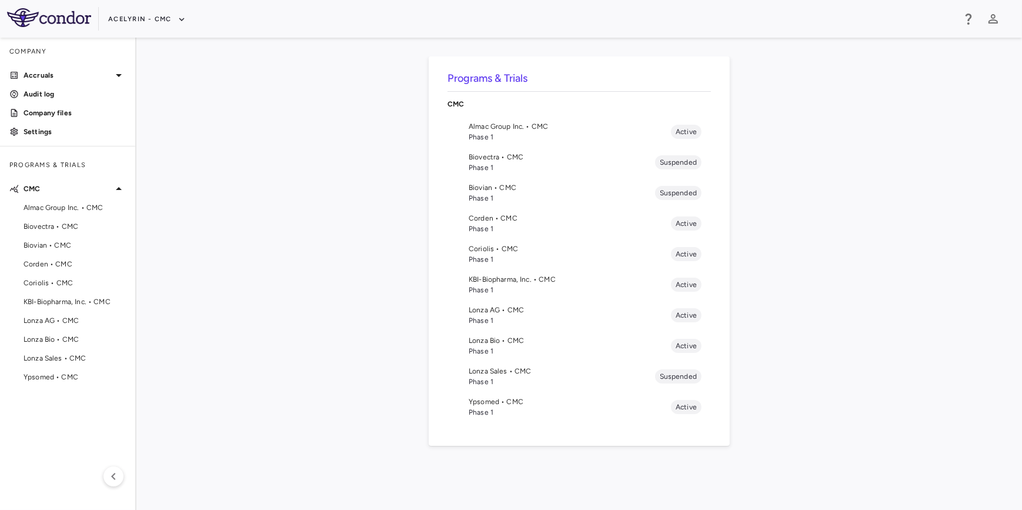
click at [330, 213] on div "Programs & Trials CMC Almac Group Inc. • CMC Phase 1 Active Biovectra • CMC Pha…" at bounding box center [579, 273] width 848 height 435
